Goal: Find specific page/section: Find specific page/section

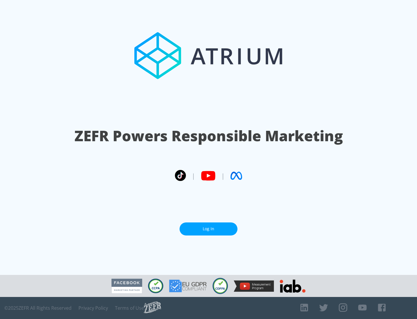
click at [209, 229] on link "Log In" at bounding box center [209, 228] width 58 height 13
